Goal: Information Seeking & Learning: Check status

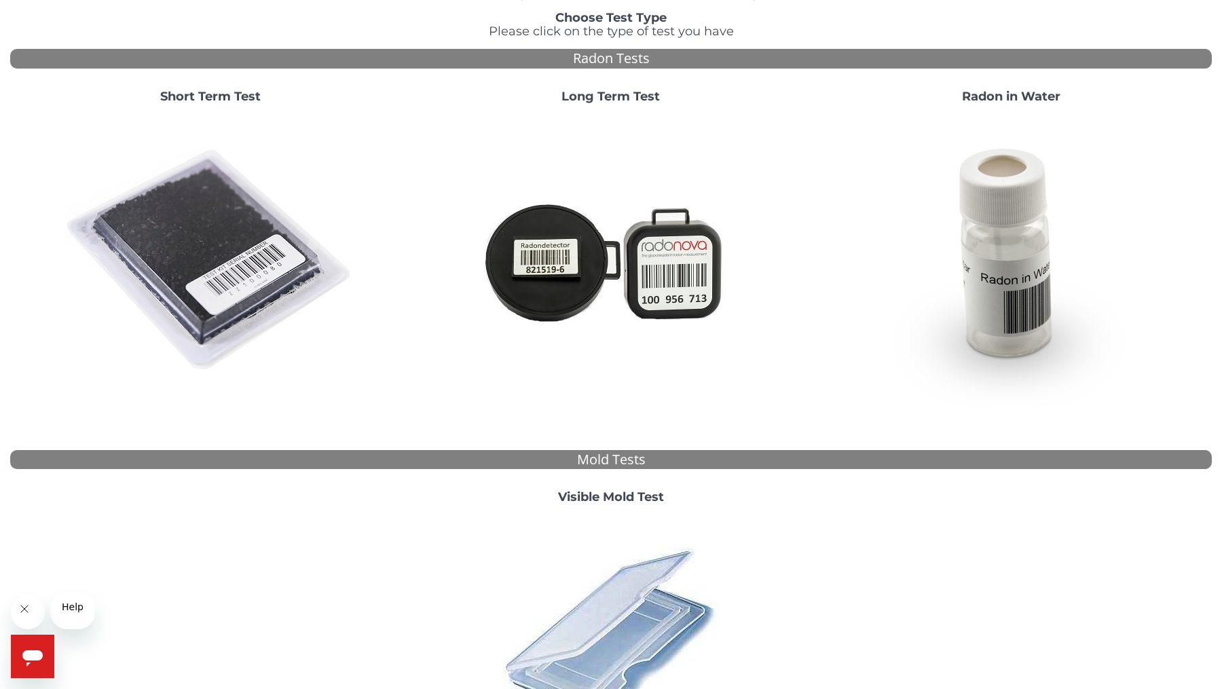
scroll to position [126, 0]
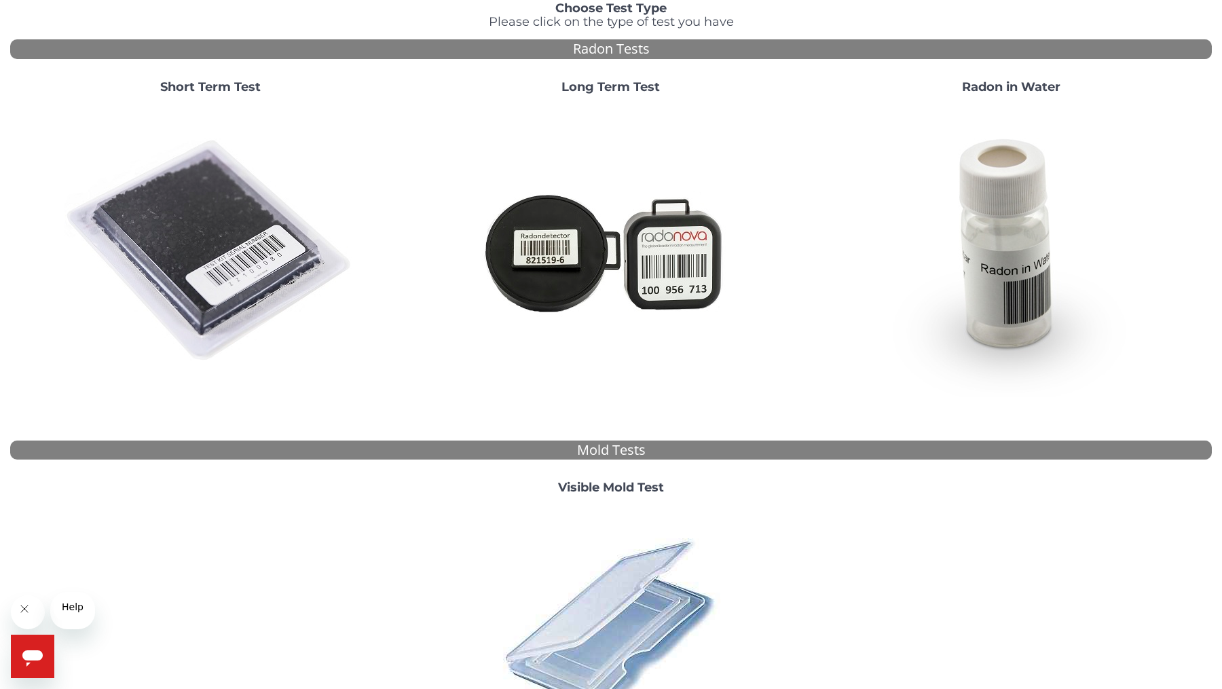
click at [218, 94] on strong "Short Term Test" at bounding box center [210, 86] width 100 height 15
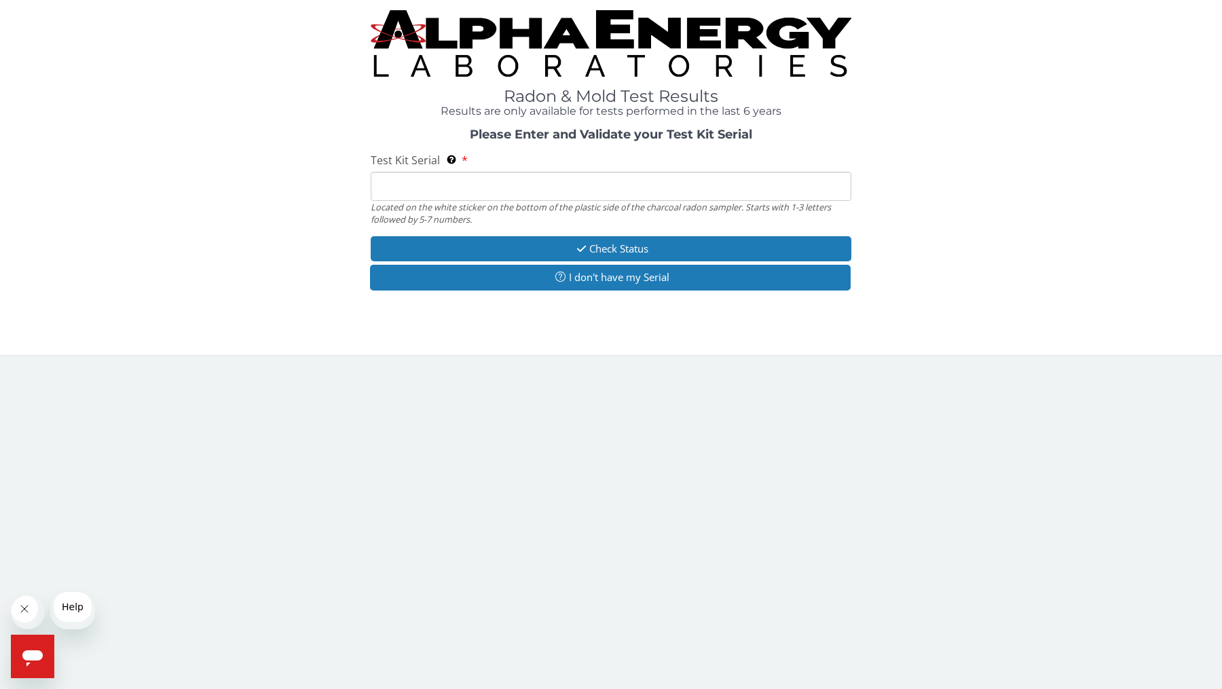
click at [383, 201] on input "Test Kit Serial Located on the white sticker on the bottom of the plastic side …" at bounding box center [611, 186] width 481 height 29
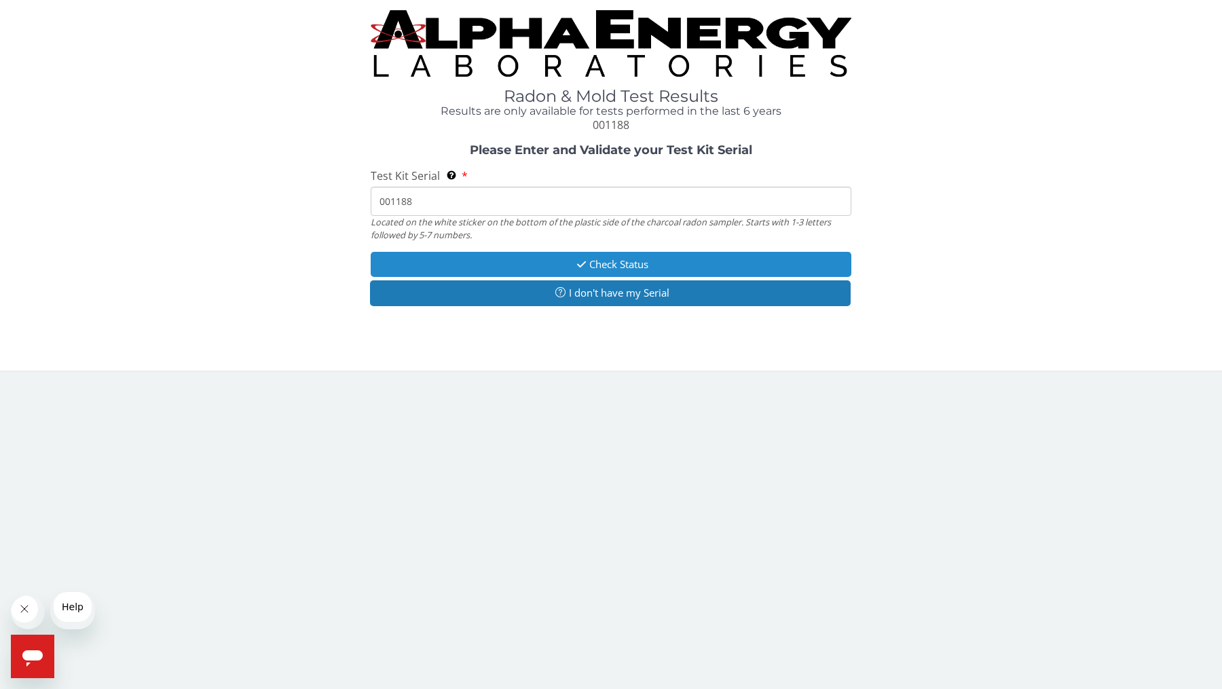
type input "001188"
click at [618, 277] on button "Check Status" at bounding box center [611, 264] width 481 height 25
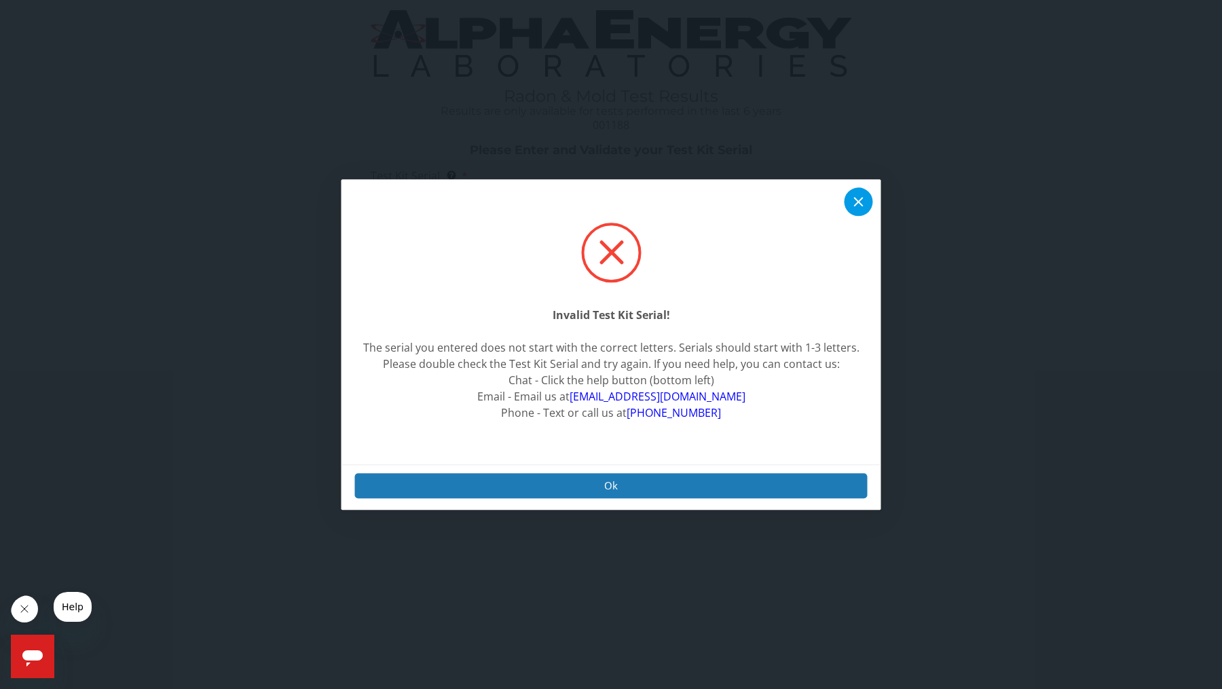
click at [860, 204] on icon at bounding box center [858, 201] width 16 height 16
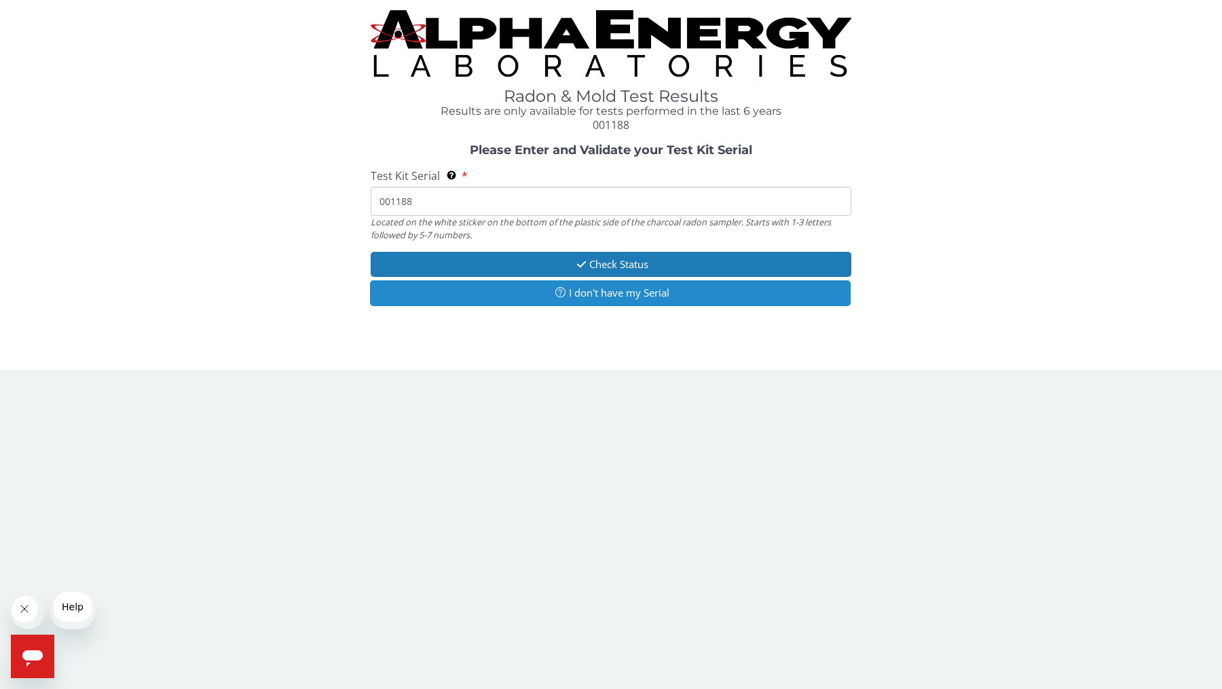
click at [607, 305] on button "I don't have my Serial" at bounding box center [610, 292] width 481 height 25
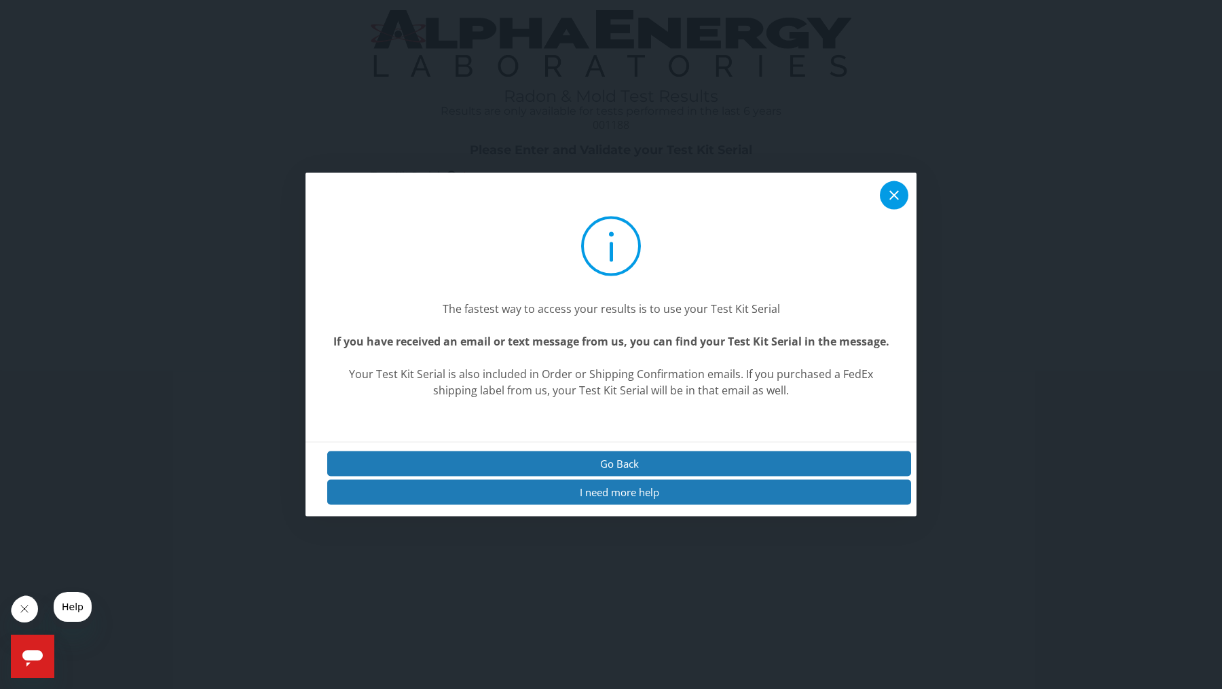
click at [891, 194] on icon at bounding box center [894, 195] width 16 height 16
